Goal: Book appointment/travel/reservation

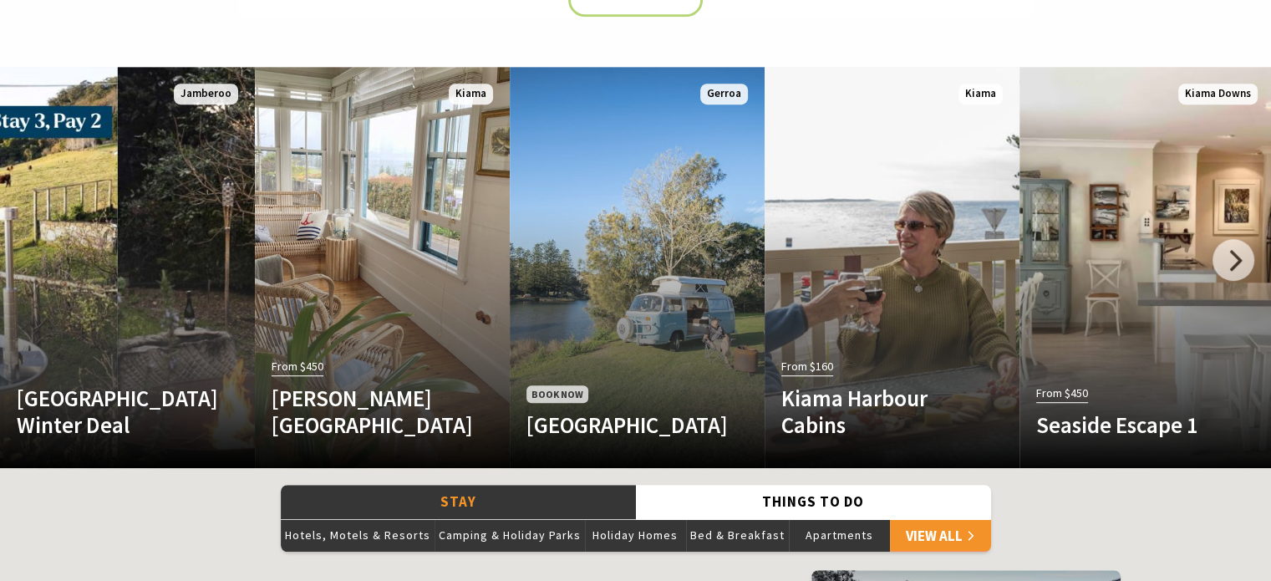
scroll to position [968, 0]
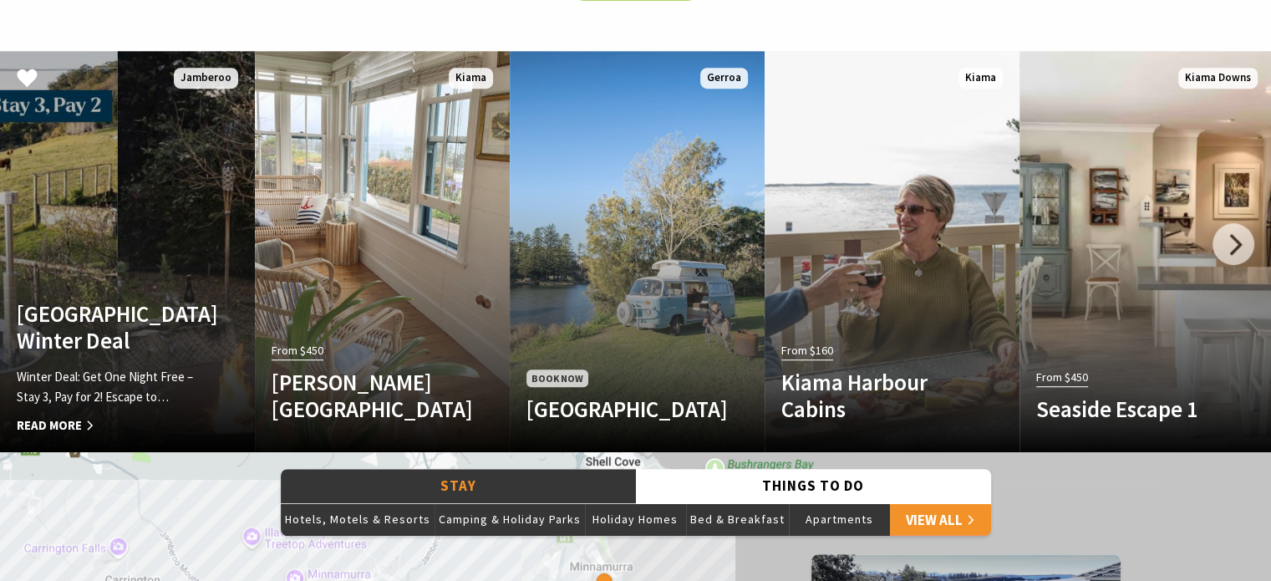
click at [135, 378] on p "Winter Deal: Get One Night Free – Stay 3, Pay for 2! Escape to…" at bounding box center [108, 387] width 183 height 40
